Goal: Information Seeking & Learning: Find contact information

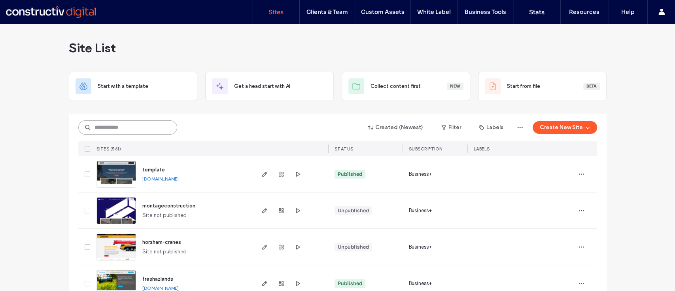
click at [119, 130] on input at bounding box center [127, 127] width 99 height 14
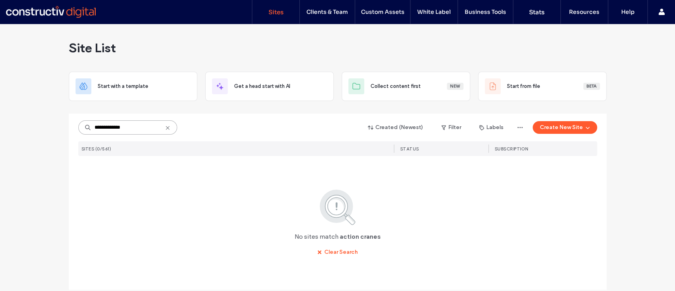
click at [109, 128] on input "**********" at bounding box center [127, 127] width 99 height 14
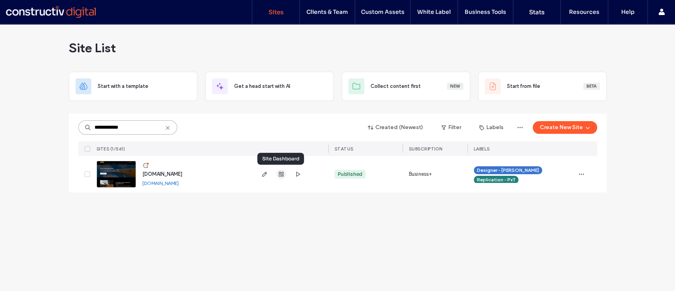
type input "**********"
click at [282, 174] on use "button" at bounding box center [281, 174] width 5 height 5
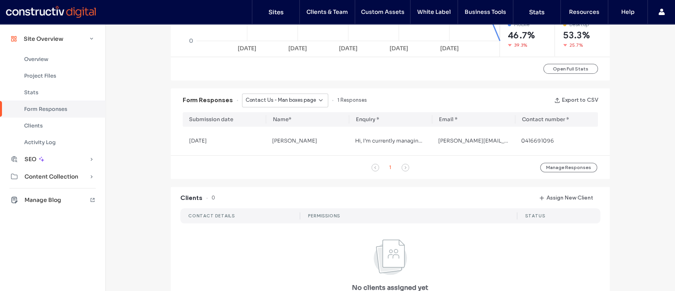
scroll to position [442, 0]
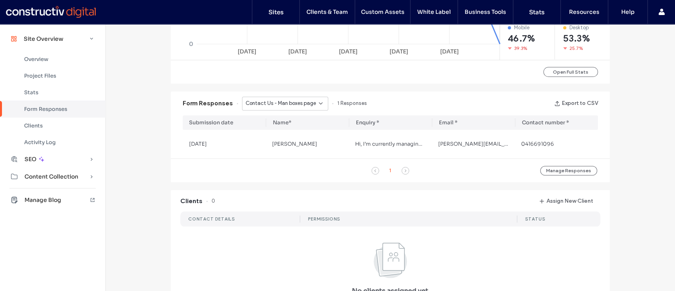
click at [279, 106] on span "Contact Us - Man boxes page" at bounding box center [281, 103] width 70 height 8
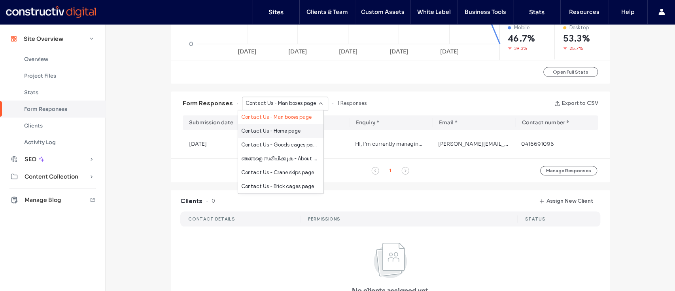
click at [270, 133] on span "Contact Us - Home page" at bounding box center [270, 131] width 59 height 8
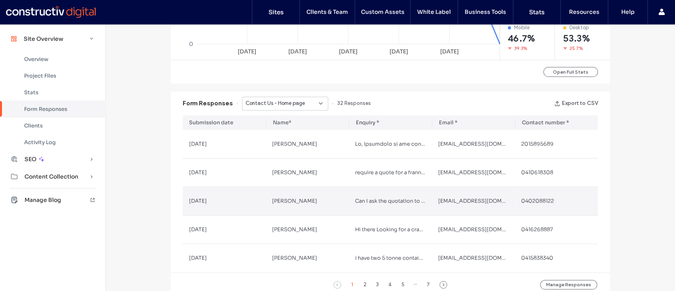
click at [470, 202] on span "[EMAIL_ADDRESS][DOMAIN_NAME]" at bounding box center [485, 200] width 95 height 7
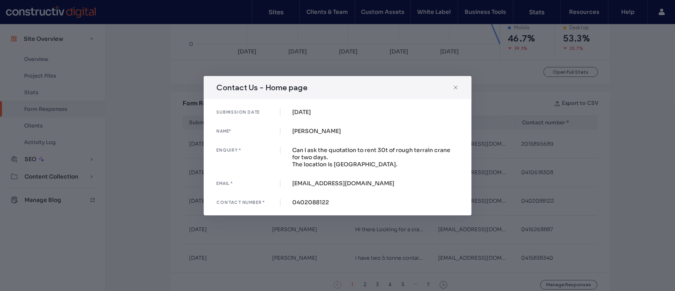
click at [472, 230] on div "Contact Us - Home page submission date [DATE] name* [PERSON_NAME] enquiry * Can…" at bounding box center [337, 145] width 675 height 291
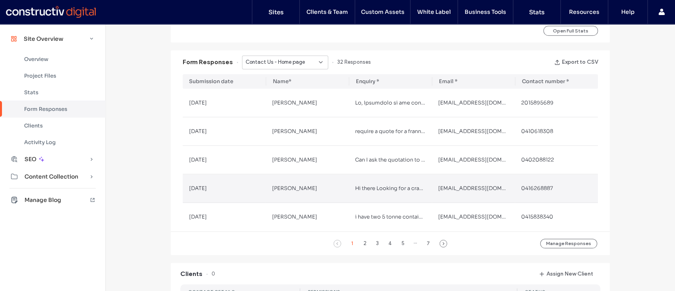
scroll to position [485, 0]
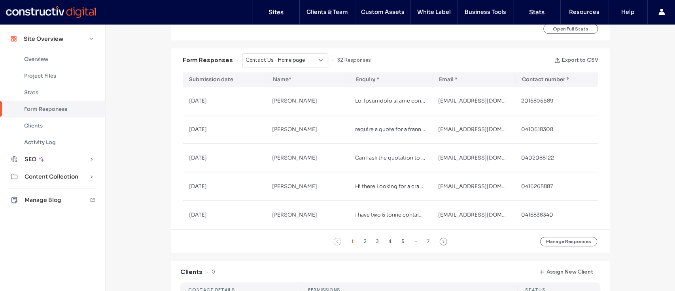
click at [290, 60] on span "Contact Us - Home page" at bounding box center [275, 60] width 59 height 8
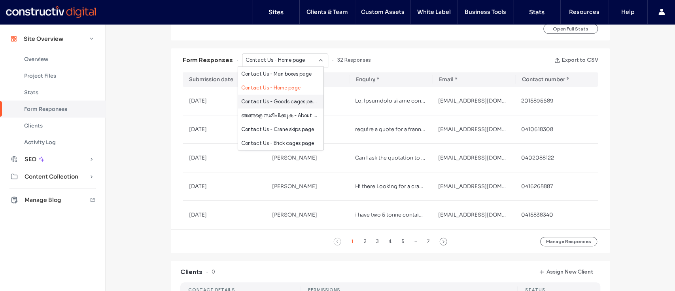
click at [277, 104] on span "Contact Us - Goods cages page" at bounding box center [279, 102] width 76 height 8
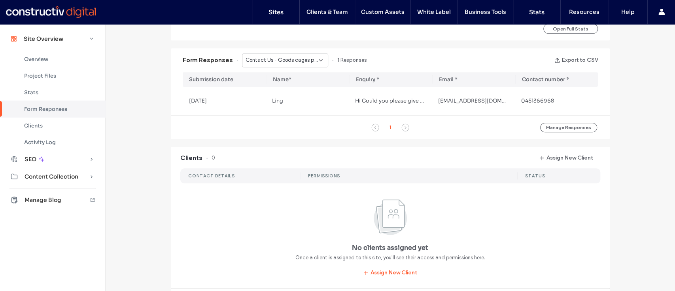
click at [265, 59] on span "Contact Us - Goods cages page" at bounding box center [282, 60] width 73 height 8
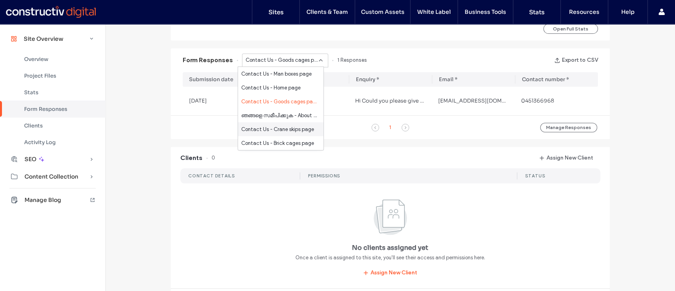
click at [265, 131] on span "Contact Us - Crane skips page" at bounding box center [277, 129] width 73 height 8
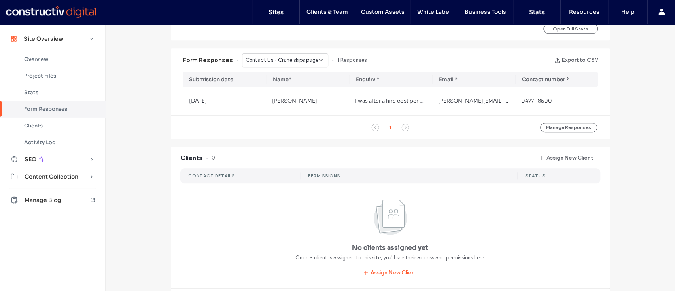
click at [269, 54] on div "Contact Us - Crane skips page" at bounding box center [285, 60] width 86 height 14
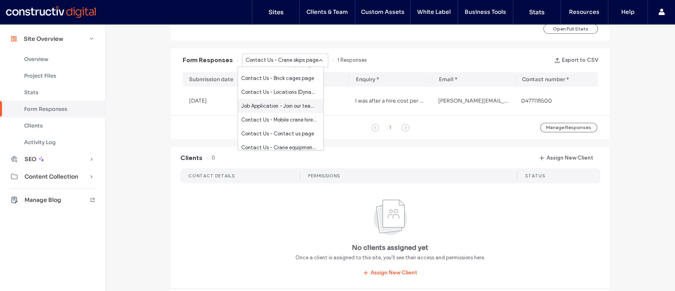
scroll to position [65, 0]
click at [273, 88] on span "Contact Us - Locations (Dynamic) page" at bounding box center [279, 92] width 76 height 8
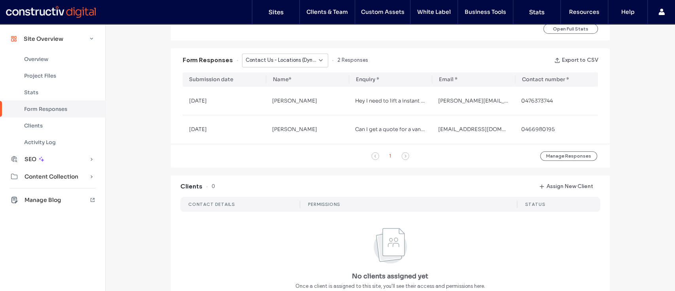
click at [273, 64] on div "Contact Us - Locations (Dynamic) page" at bounding box center [285, 60] width 86 height 14
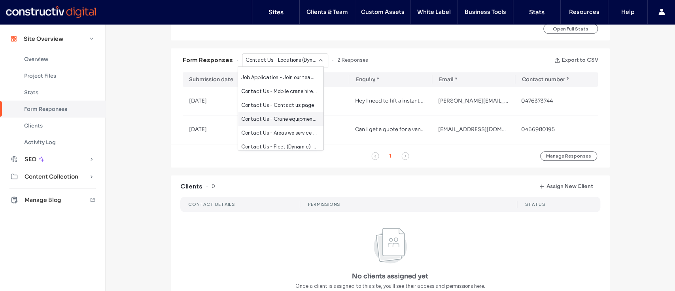
scroll to position [94, 0]
click at [267, 87] on span "Contact Us - Mobile crane hire page" at bounding box center [279, 91] width 76 height 8
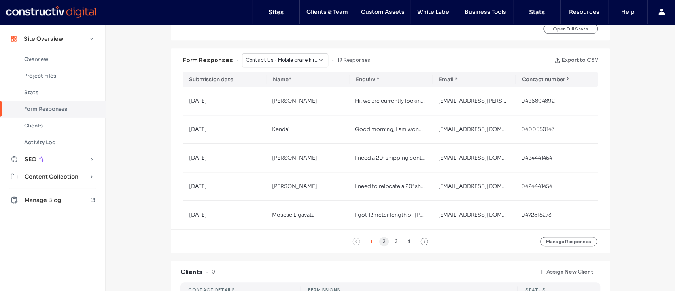
click at [380, 241] on div "2" at bounding box center [383, 241] width 9 height 9
click at [299, 60] on span "Contact Us - Mobile crane hire page" at bounding box center [282, 60] width 73 height 8
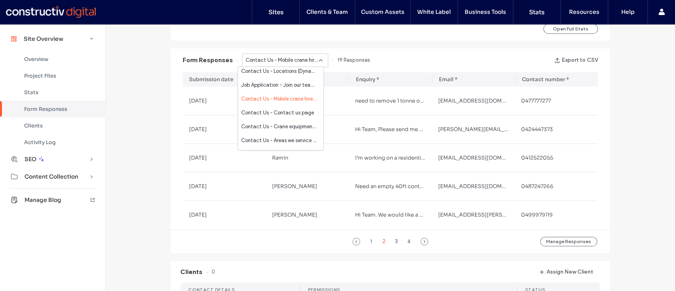
scroll to position [97, 0]
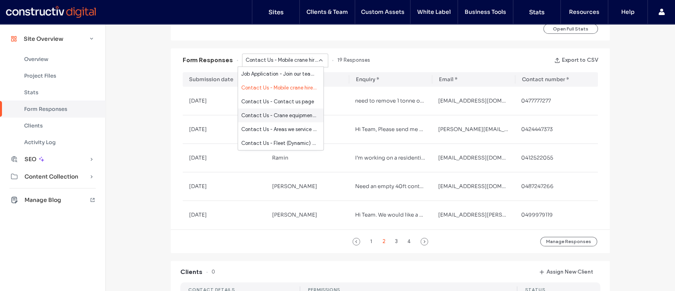
click at [282, 116] on span "Contact Us - Crane equipment hire page" at bounding box center [279, 116] width 76 height 8
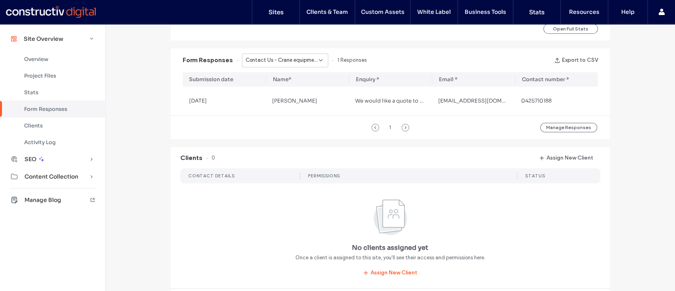
click at [288, 56] on span "Contact Us - Crane equipment hire page" at bounding box center [282, 60] width 73 height 8
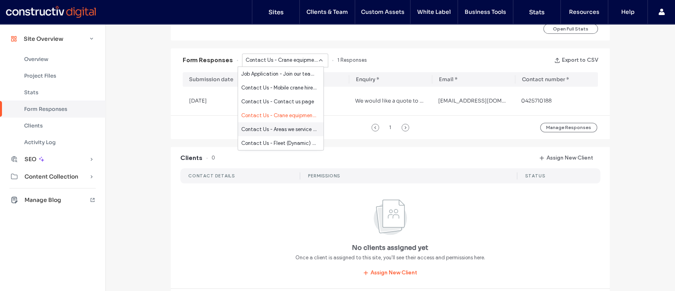
click at [269, 127] on span "Contact Us - Areas we service page" at bounding box center [279, 129] width 76 height 8
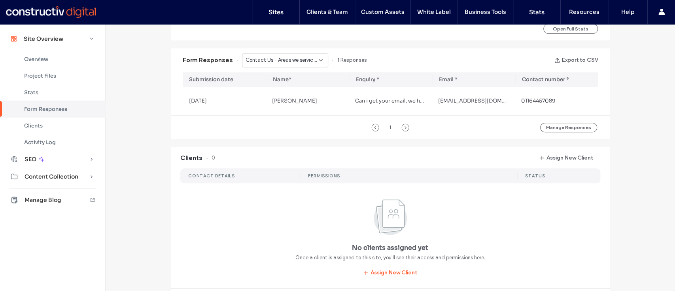
click at [669, 138] on div "Site Overview [DOMAIN_NAME] Site ID: 7116210a [URL][DOMAIN_NAME] Published [DAT…" at bounding box center [390, 41] width 570 height 1005
click at [294, 52] on div "Form Responses Contact Us - Areas we service page 1 Responses Export to CSV" at bounding box center [390, 60] width 439 height 24
click at [294, 57] on span "Contact Us - Areas we service page" at bounding box center [282, 60] width 73 height 8
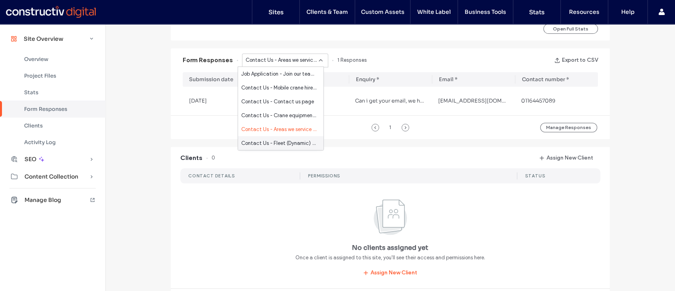
click at [284, 144] on span "Contact Us - Fleet (Dynamic) page" at bounding box center [279, 143] width 76 height 8
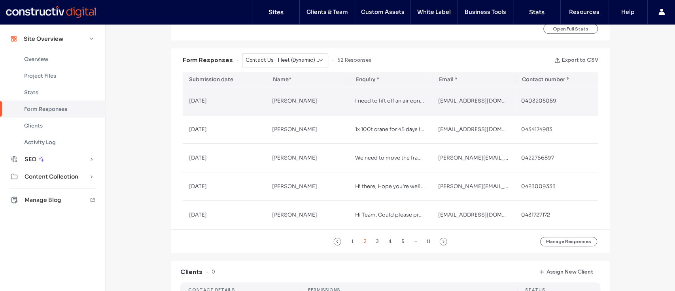
click at [456, 103] on span "[EMAIL_ADDRESS][DOMAIN_NAME]" at bounding box center [485, 100] width 95 height 7
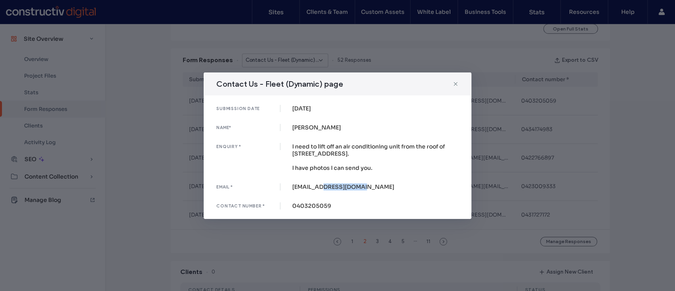
drag, startPoint x: 322, startPoint y: 186, endPoint x: 410, endPoint y: 184, distance: 87.4
click at [410, 184] on div "[EMAIL_ADDRESS][DOMAIN_NAME]" at bounding box center [375, 186] width 167 height 7
copy div "[DOMAIN_NAME]"
drag, startPoint x: 449, startPoint y: 145, endPoint x: 449, endPoint y: 156, distance: 10.7
click at [449, 156] on div "I need to lift off an air conditioning unit from the roof of [STREET_ADDRESS]. …" at bounding box center [375, 157] width 167 height 28
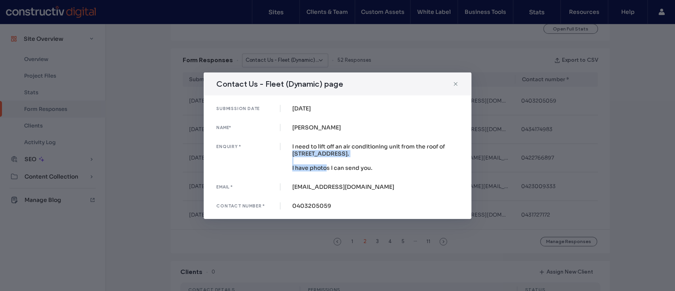
copy div "[STREET_ADDRESS]."
click at [456, 83] on use at bounding box center [456, 84] width 4 height 4
